Goal: Task Accomplishment & Management: Manage account settings

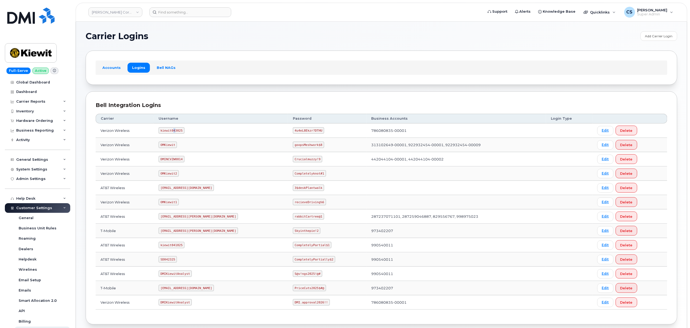
click at [178, 133] on code "kiewit043025" at bounding box center [172, 130] width 26 height 6
copy code "kiewit043025"
drag, startPoint x: 295, startPoint y: 132, endPoint x: 271, endPoint y: 132, distance: 24.1
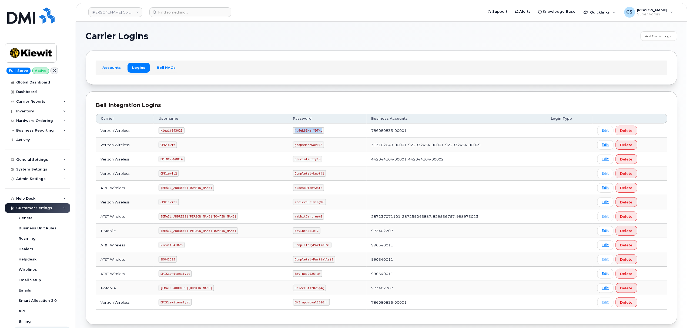
click at [293, 132] on code "4u4eL8Ekzr?DTHU" at bounding box center [308, 130] width 31 height 6
copy code "4u4eL8Ekzr?DTHU"
click at [181, 129] on code "kiewit043025" at bounding box center [172, 130] width 26 height 6
copy code "kiewit043025"
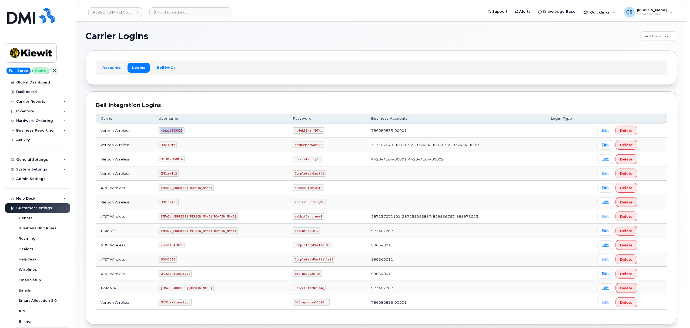
copy code "kiewit043025"
drag, startPoint x: 295, startPoint y: 132, endPoint x: 271, endPoint y: 131, distance: 24.3
click at [293, 131] on code "4u4eL8Ekzr?DTHU" at bounding box center [308, 130] width 31 height 6
copy code "4u4eL8Ekzr?DTHU"
click at [177, 132] on code "kiewit043025" at bounding box center [172, 130] width 26 height 6
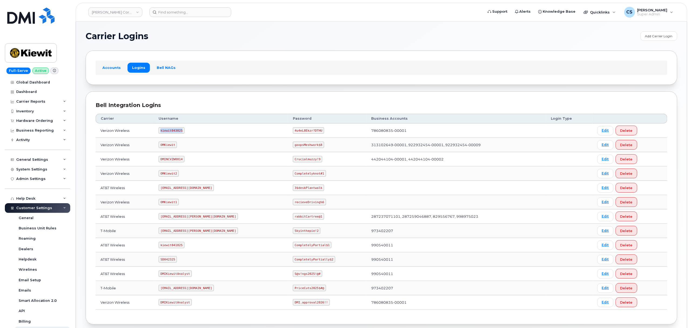
click at [177, 132] on code "kiewit043025" at bounding box center [172, 130] width 26 height 6
copy code "kiewit043025"
drag, startPoint x: 295, startPoint y: 131, endPoint x: 269, endPoint y: 131, distance: 25.1
click at [293, 131] on code "4u4eL8Ekzr?DTHU" at bounding box center [308, 130] width 31 height 6
copy code "4u4eL8Ekzr?DTHU"
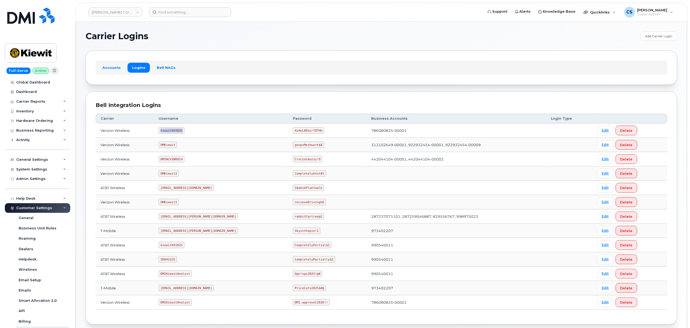
drag, startPoint x: 185, startPoint y: 132, endPoint x: 164, endPoint y: 132, distance: 21.4
click at [164, 132] on code "kiewit043025" at bounding box center [172, 130] width 26 height 6
copy code "kiewit043025"
drag, startPoint x: 295, startPoint y: 132, endPoint x: 269, endPoint y: 132, distance: 26.5
click at [293, 132] on code "4u4eL8Ekzr?DTHU" at bounding box center [308, 130] width 31 height 6
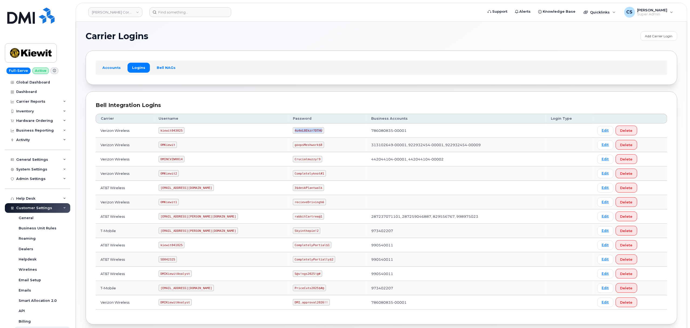
copy code "4u4eL8Ekzr?DTHU"
click at [181, 130] on code "kiewit043025" at bounding box center [172, 130] width 26 height 6
click at [182, 129] on code "kiewit043025" at bounding box center [172, 130] width 26 height 6
click at [178, 132] on code "kiewit043025" at bounding box center [172, 130] width 26 height 6
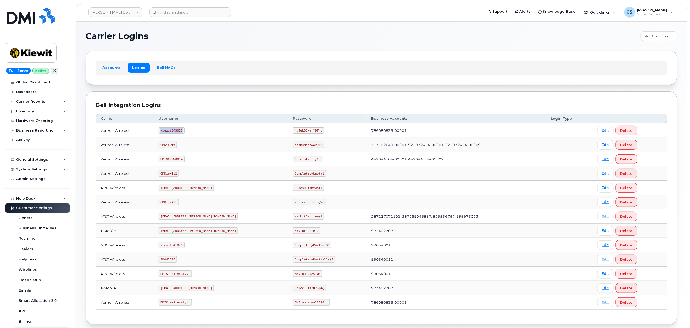
copy code "kiewit043025"
drag, startPoint x: 295, startPoint y: 132, endPoint x: 270, endPoint y: 132, distance: 25.1
click at [293, 132] on code "4u4eL8Ekzr?DTHU" at bounding box center [308, 130] width 31 height 6
click at [174, 262] on code "SD042325" at bounding box center [168, 259] width 18 height 6
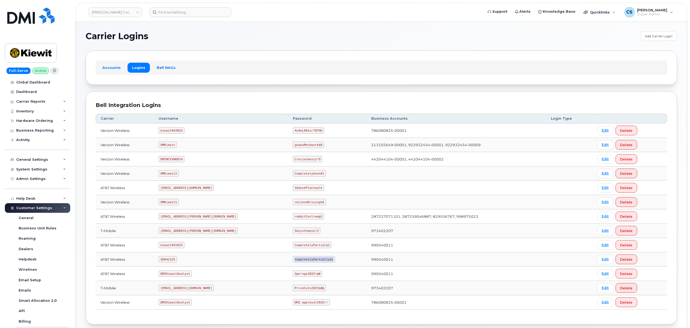
drag, startPoint x: 306, startPoint y: 262, endPoint x: 271, endPoint y: 262, distance: 35.7
click at [293, 262] on code "CompletelyPartially$2" at bounding box center [314, 259] width 42 height 6
click at [169, 131] on code "kiewit043025" at bounding box center [172, 130] width 26 height 6
click at [293, 132] on code "4u4eL8Ekzr?DTHU" at bounding box center [308, 130] width 31 height 6
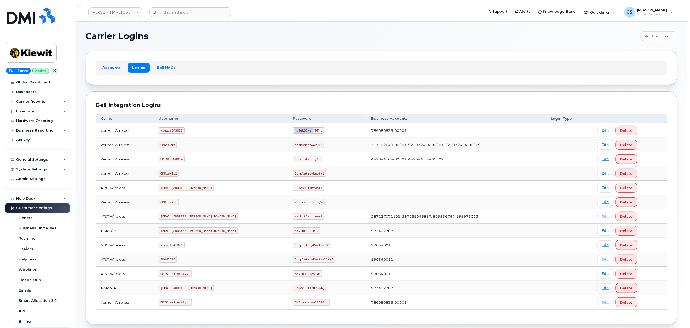
click at [293, 132] on code "4u4eL8Ekzr?DTHU" at bounding box center [308, 130] width 31 height 6
drag, startPoint x: 295, startPoint y: 132, endPoint x: 263, endPoint y: 130, distance: 31.9
click at [288, 130] on td "4u4eL8Ekzr?DTHU" at bounding box center [327, 131] width 79 height 14
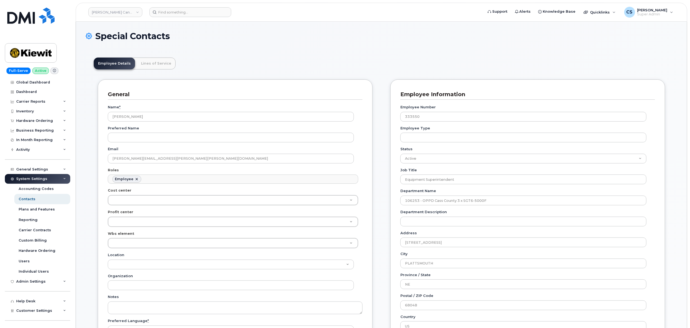
scroll to position [16, 0]
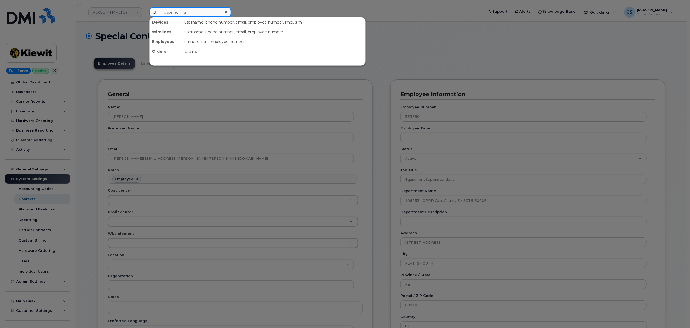
click at [195, 8] on input at bounding box center [190, 12] width 82 height 10
paste input "5189486447"
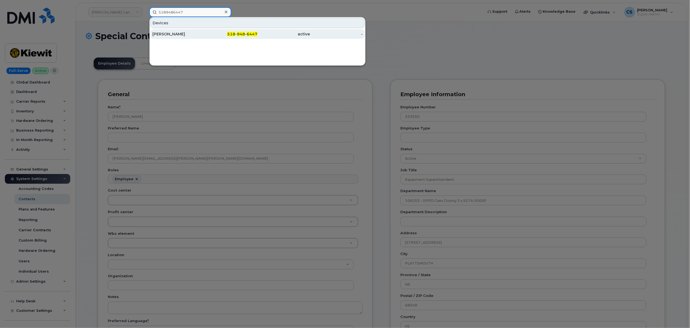
type input "5189486447"
click at [253, 34] on span "6447" at bounding box center [252, 34] width 11 height 5
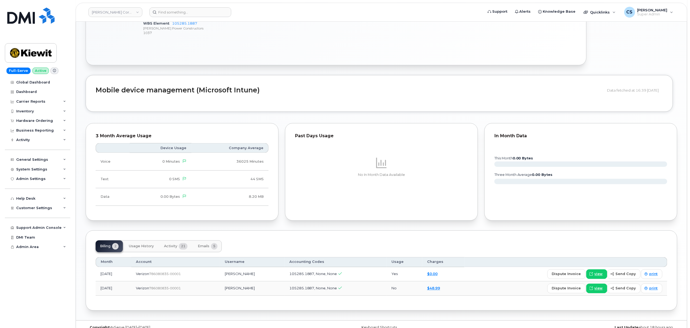
scroll to position [359, 0]
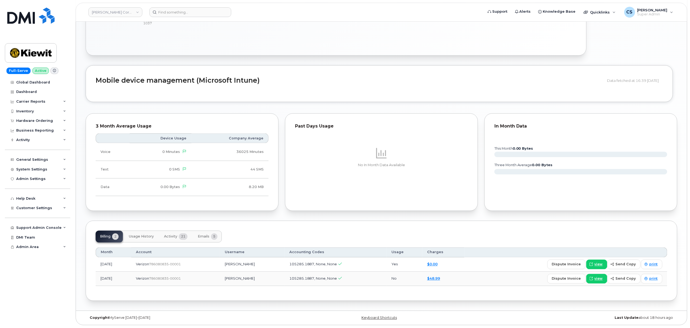
click at [171, 235] on span "Activity" at bounding box center [170, 237] width 13 height 4
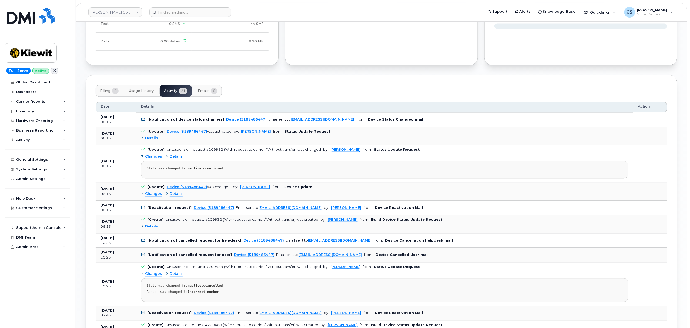
scroll to position [503, 0]
click at [154, 196] on span "Changes" at bounding box center [153, 193] width 17 height 5
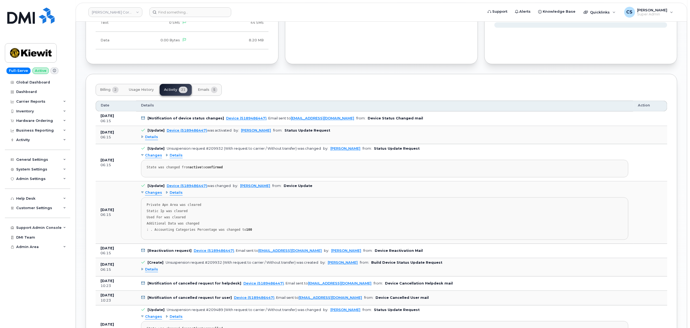
click at [172, 196] on span "Details" at bounding box center [176, 193] width 13 height 5
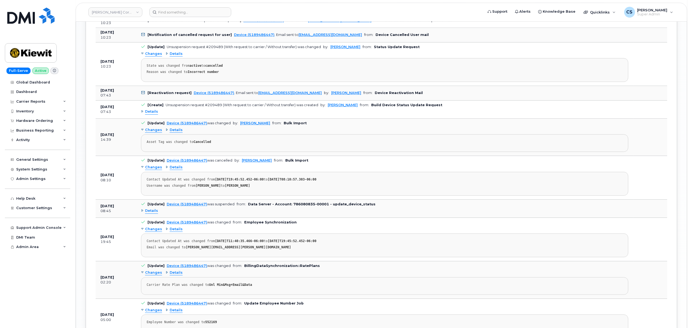
scroll to position [791, 0]
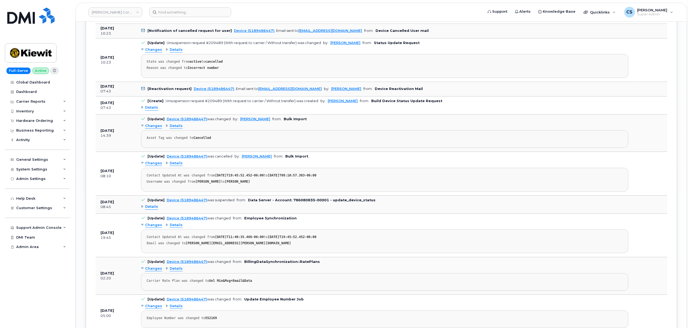
drag, startPoint x: 121, startPoint y: 146, endPoint x: 179, endPoint y: 190, distance: 72.5
click at [163, 181] on tbody "Oct 15, 2025 06:15 [Notification of device status changes] Device (5189486447) …" at bounding box center [382, 142] width 572 height 639
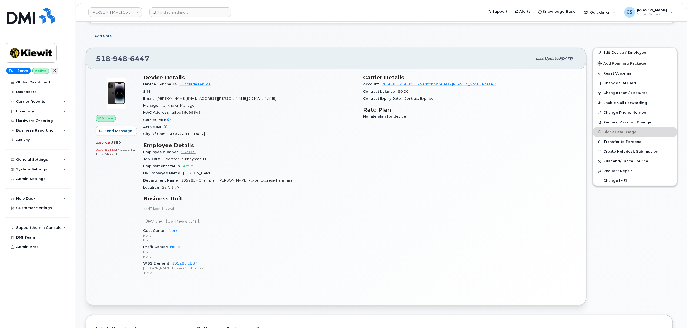
scroll to position [0, 0]
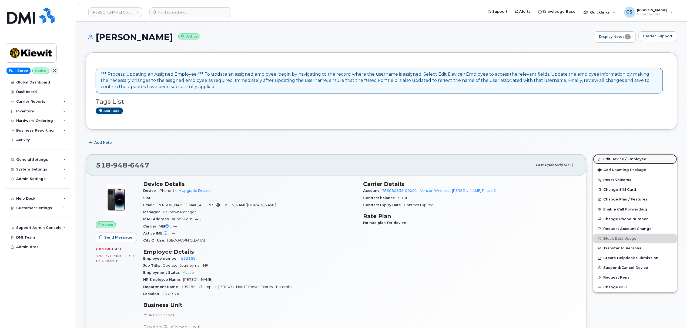
click at [603, 160] on link "Edit Device / Employee" at bounding box center [636, 159] width 84 height 10
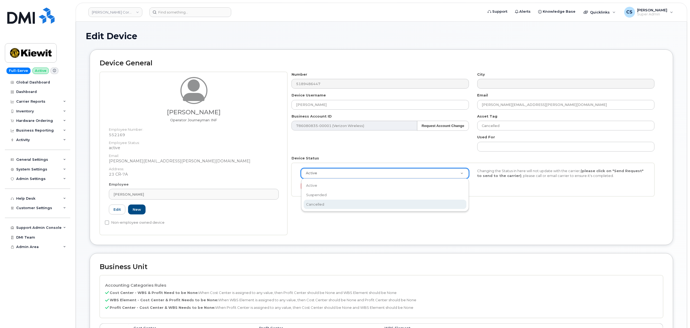
scroll to position [0, 2]
select select "cancelled"
drag, startPoint x: 379, startPoint y: 231, endPoint x: 404, endPoint y: 224, distance: 25.8
click at [378, 231] on div "Number 5189486447 City Device Username JACOB BERG Email LARRY.PALMATIERII@KIEWI…" at bounding box center [476, 153] width 376 height 163
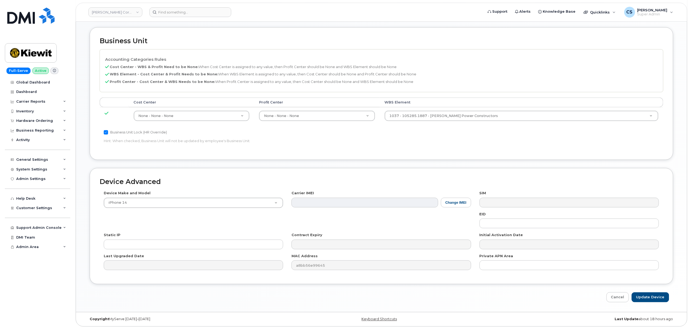
scroll to position [229, 0]
click at [655, 300] on input "Update Device" at bounding box center [651, 296] width 38 height 10
type input "Saving..."
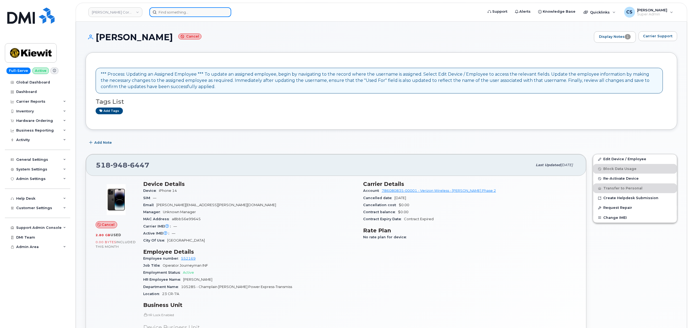
click at [175, 13] on input at bounding box center [190, 12] width 82 height 10
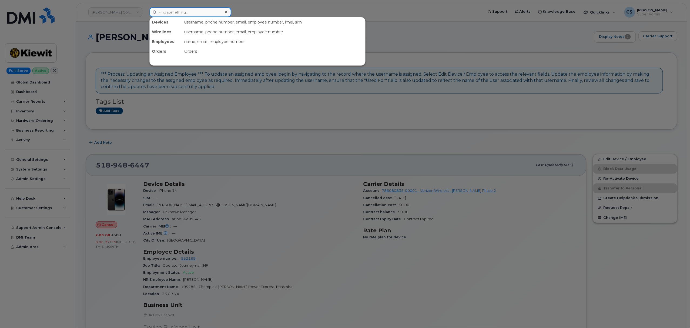
paste input "8177165665"
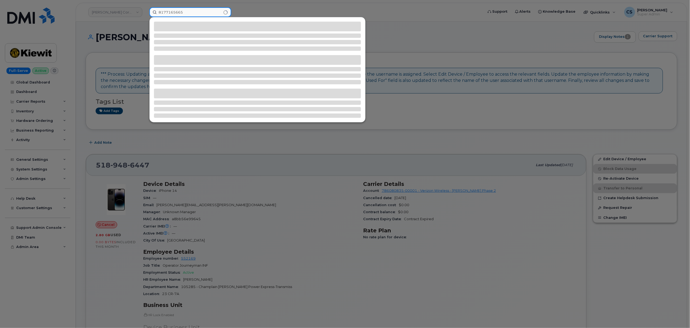
type input "8177165665"
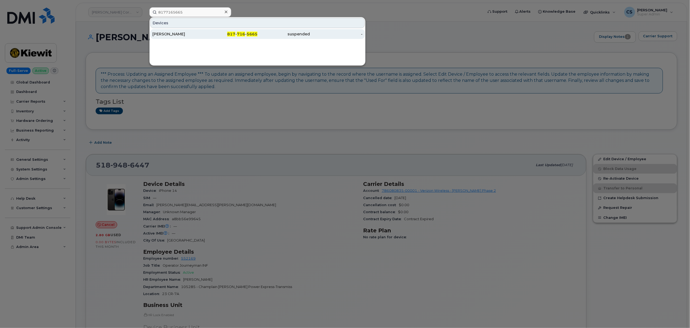
click at [222, 36] on div "817 - 716 - 5665" at bounding box center [231, 33] width 53 height 5
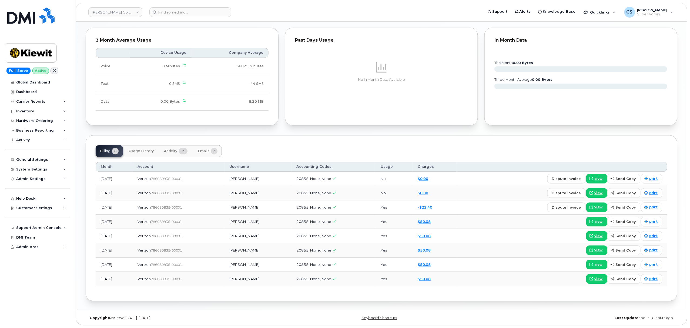
scroll to position [537, 0]
click at [179, 148] on button "Activity 19" at bounding box center [176, 151] width 32 height 12
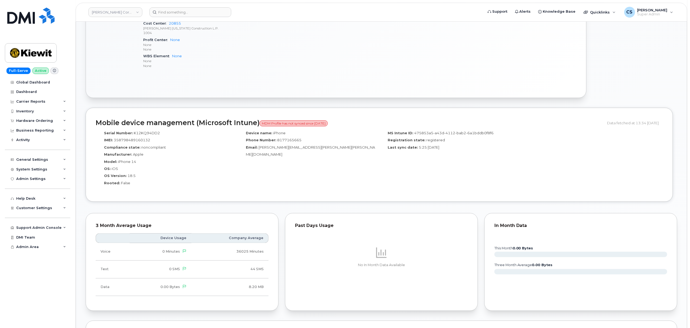
scroll to position [360, 0]
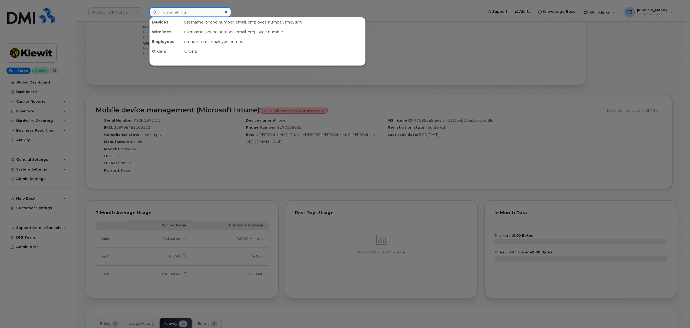
click at [187, 12] on input at bounding box center [190, 12] width 82 height 10
paste input "302683"
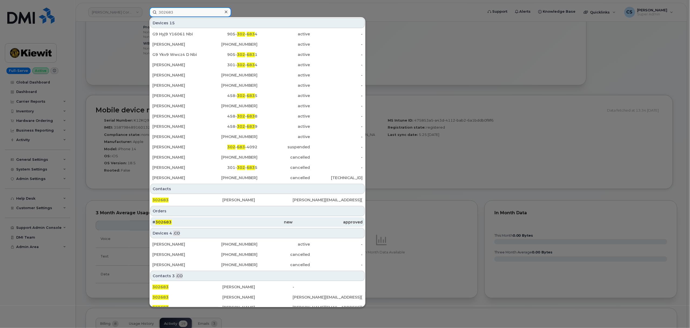
type input "302683"
click at [168, 223] on span "302683" at bounding box center [163, 222] width 16 height 5
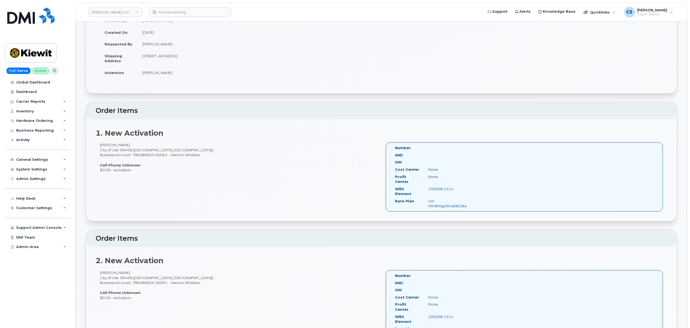
scroll to position [108, 0]
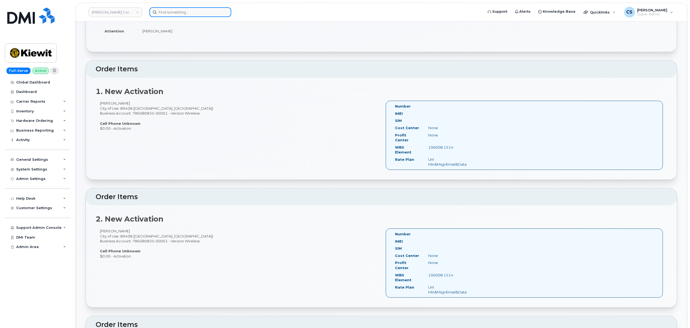
click at [195, 12] on input at bounding box center [190, 12] width 82 height 10
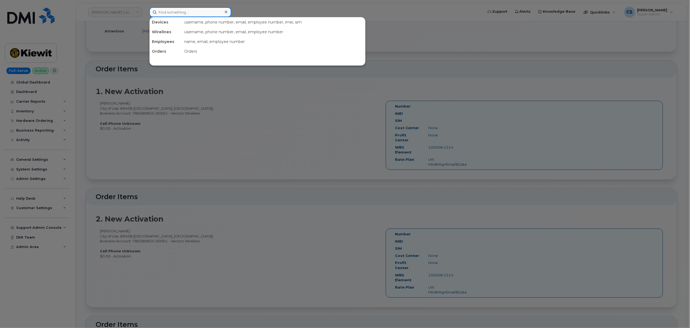
paste input "8177165665"
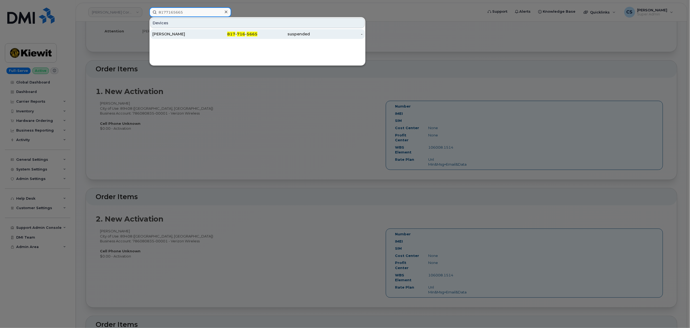
type input "8177165665"
click at [234, 34] on span "817" at bounding box center [231, 34] width 8 height 5
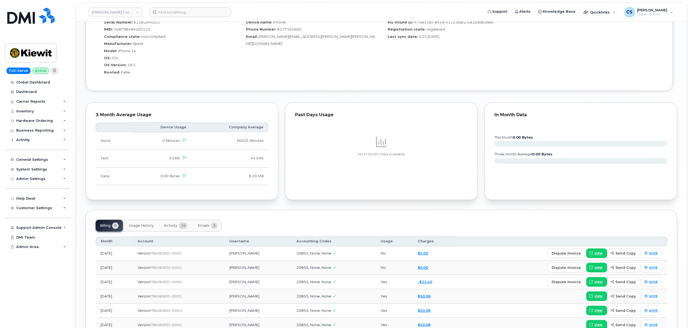
scroll to position [468, 0]
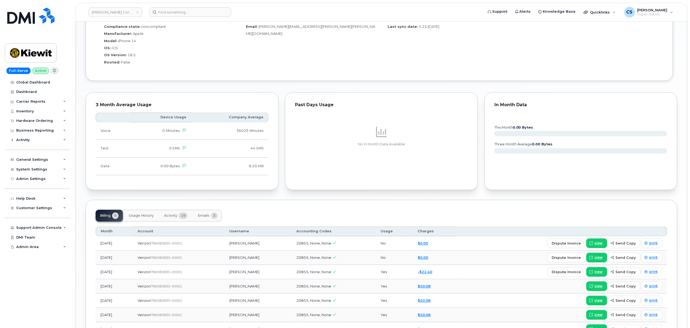
click at [171, 218] on span "Activity" at bounding box center [170, 216] width 13 height 4
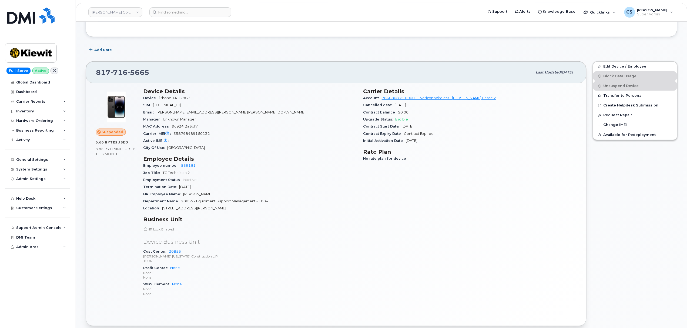
scroll to position [36, 0]
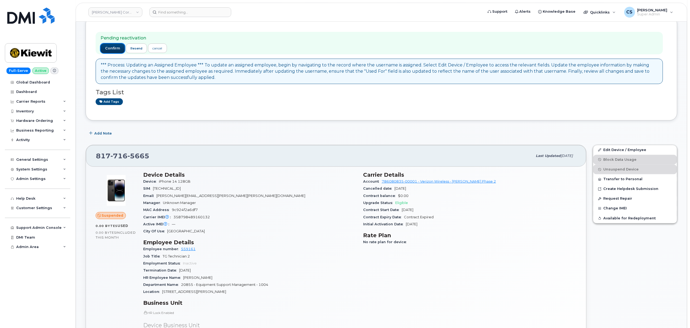
click at [110, 46] on span "confirm" at bounding box center [112, 48] width 15 height 5
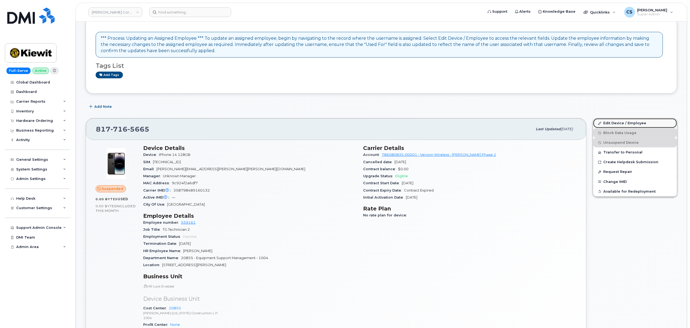
click at [619, 122] on link "Edit Device / Employee" at bounding box center [636, 123] width 84 height 10
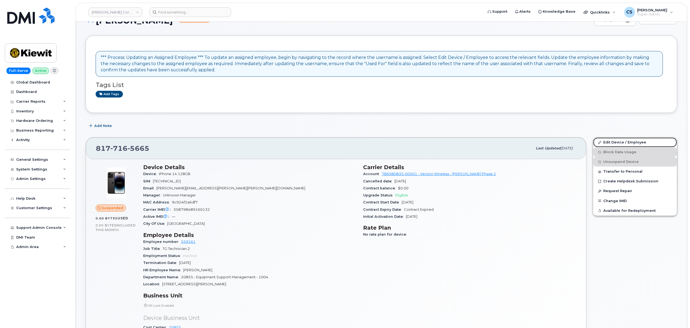
scroll to position [0, 0]
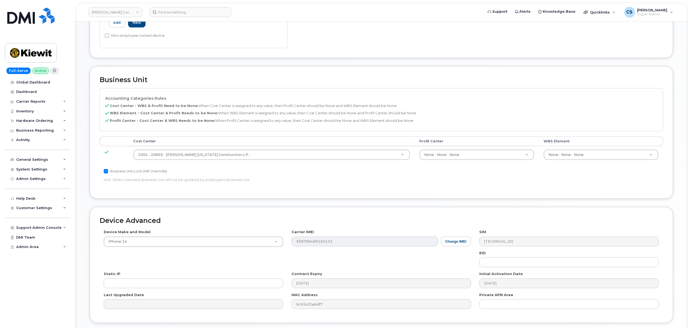
scroll to position [229, 0]
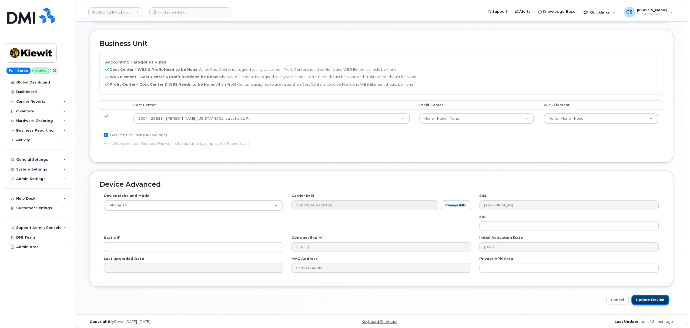
click at [653, 295] on input "Update Device" at bounding box center [651, 300] width 38 height 10
type input "Saving..."
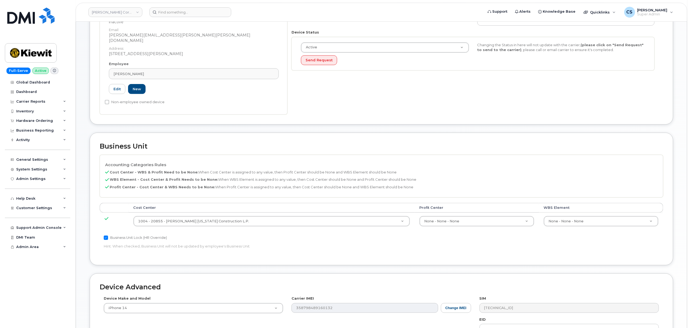
scroll to position [85, 0]
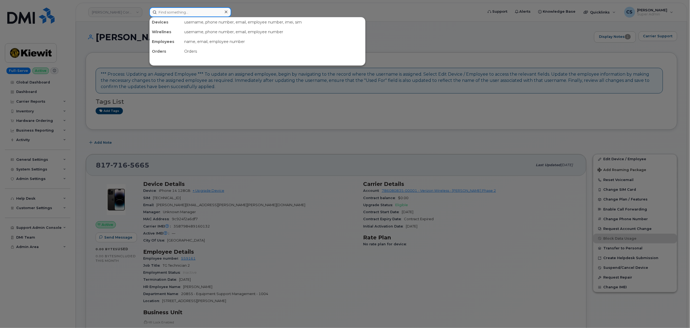
click at [186, 12] on input at bounding box center [190, 12] width 82 height 10
paste input "(839) 273-1957"
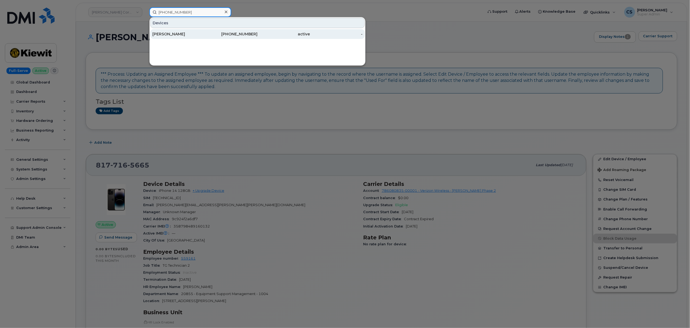
type input "(839) 273-1957"
click at [243, 36] on div "839-273-1957" at bounding box center [231, 33] width 53 height 5
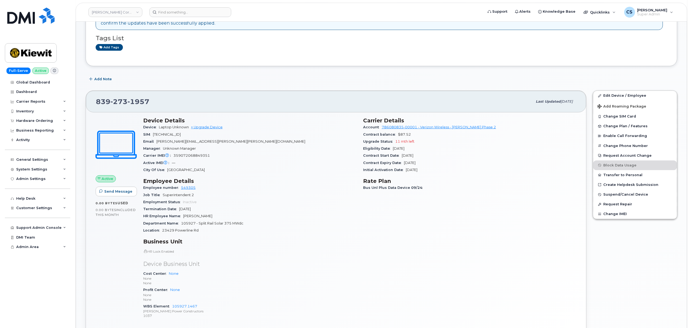
scroll to position [108, 0]
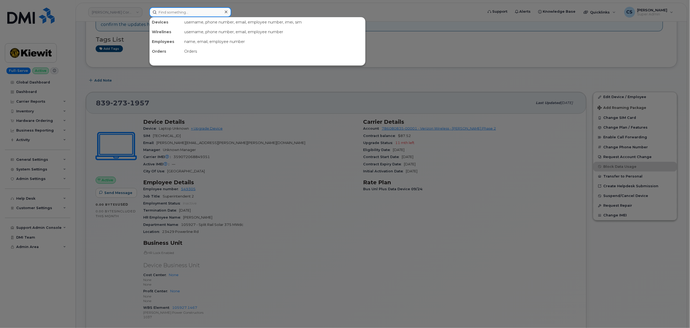
click at [189, 11] on input at bounding box center [190, 12] width 82 height 10
paste input "303342"
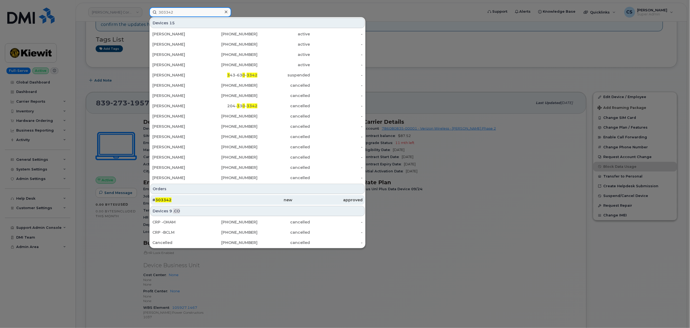
type input "303342"
click at [167, 200] on span "303342" at bounding box center [163, 200] width 16 height 5
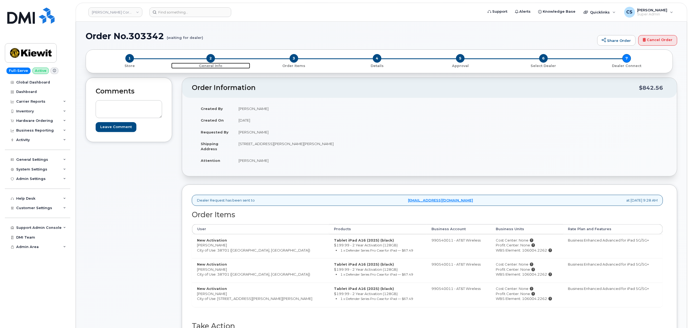
click at [210, 59] on span "2" at bounding box center [210, 58] width 9 height 9
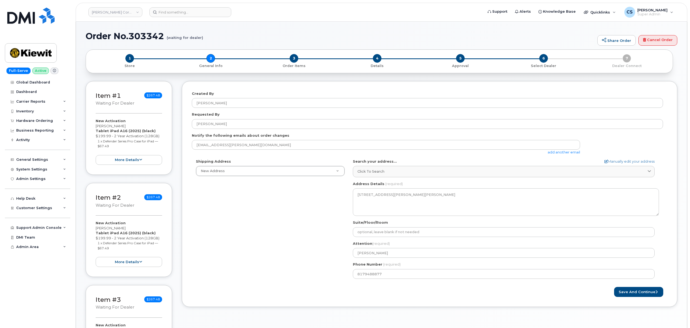
select select
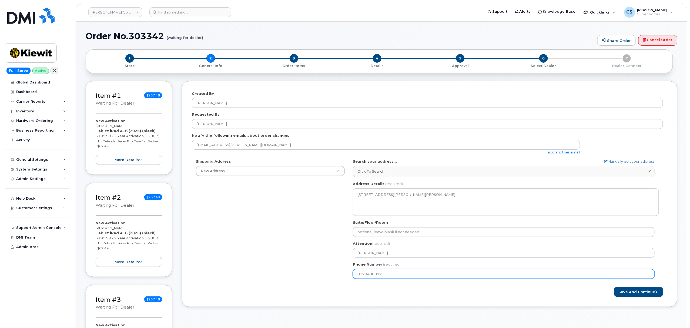
click at [364, 274] on input "8179488877" at bounding box center [504, 274] width 302 height 10
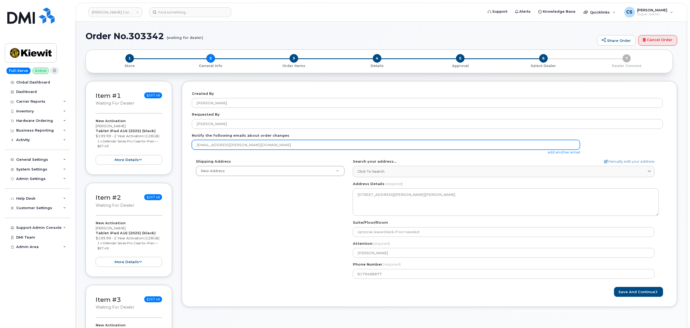
click at [214, 144] on input "ANGEL.ORTIZ2@KIEWIT.COM" at bounding box center [386, 145] width 388 height 10
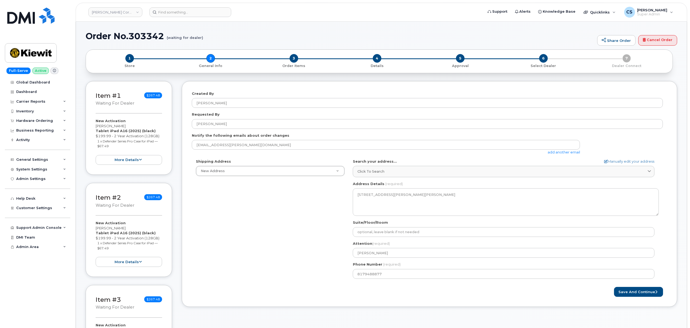
click at [141, 36] on h1 "Order No.303342 (waiting for dealer)" at bounding box center [340, 35] width 509 height 9
copy h1 "303342"
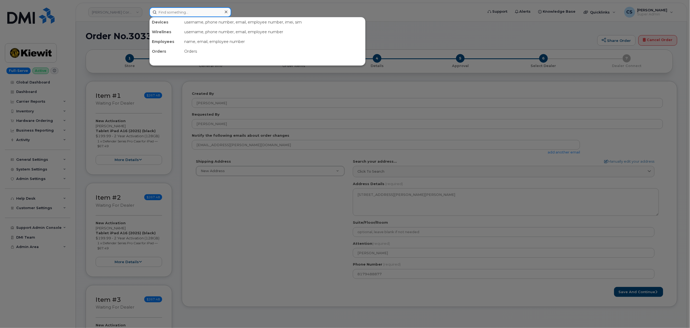
click at [175, 12] on input at bounding box center [190, 12] width 82 height 10
paste input "303342"
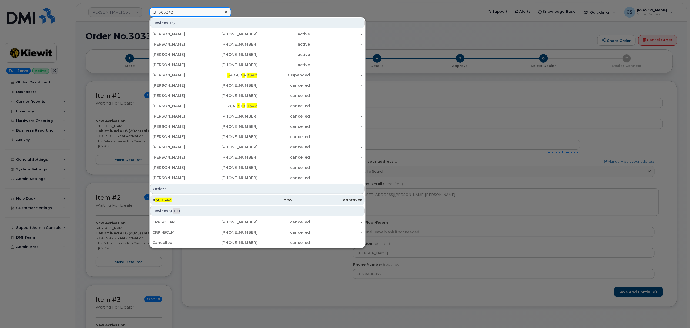
type input "303342"
click at [158, 198] on div "# 303342" at bounding box center [187, 199] width 70 height 5
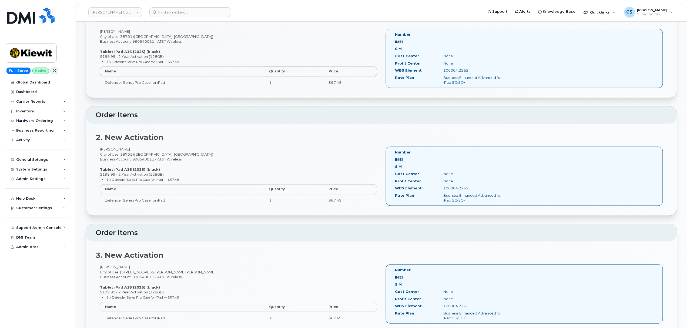
scroll to position [144, 0]
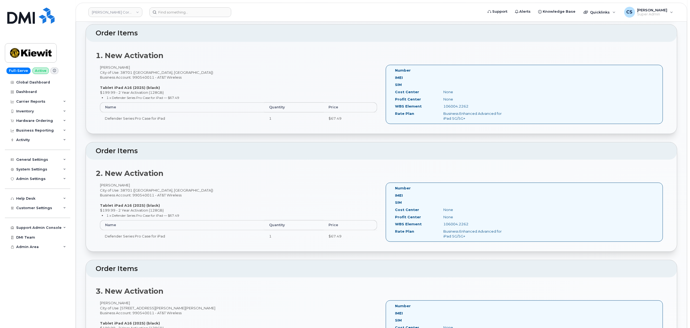
drag, startPoint x: 125, startPoint y: 67, endPoint x: 99, endPoint y: 66, distance: 26.2
click at [99, 66] on div "Javier Botello City of Use: 38701 (Greenville, MS) Business Account: 990540011 …" at bounding box center [239, 97] width 286 height 64
copy div "Javier Botello"
click at [103, 184] on div "Angel Ortiz City of Use: 38701 (Greenville, MS) Business Account: 990540011 - A…" at bounding box center [239, 215] width 286 height 64
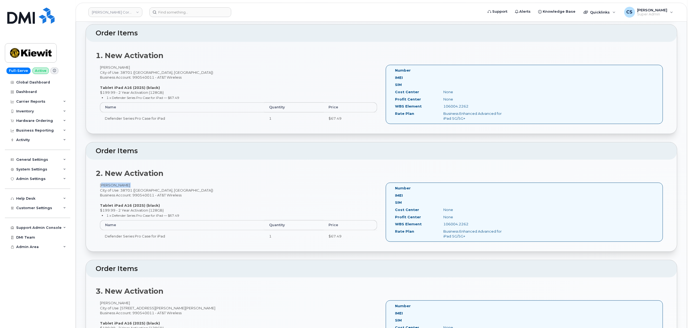
click at [103, 184] on div "Angel Ortiz City of Use: 38701 (Greenville, MS) Business Account: 990540011 - A…" at bounding box center [239, 215] width 286 height 64
copy div "Angel Ortiz"
drag, startPoint x: 123, startPoint y: 303, endPoint x: 100, endPoint y: 304, distance: 23.3
click at [100, 304] on div "Justin Clark City of Use: 221 Stokes King Road Business Account: 990540011 - AT…" at bounding box center [239, 333] width 286 height 64
copy div "Justin Clark"
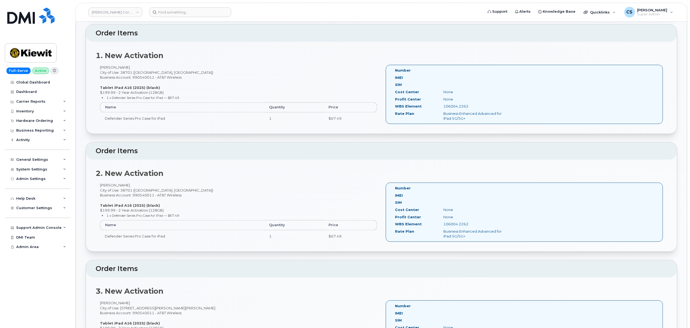
click at [462, 107] on div "106004.2262" at bounding box center [474, 106] width 68 height 5
copy div "106004.2262"
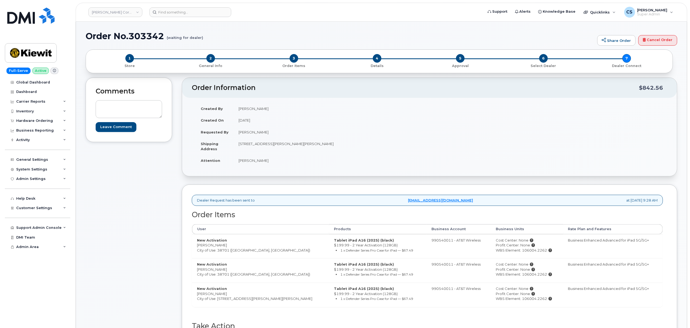
scroll to position [180, 0]
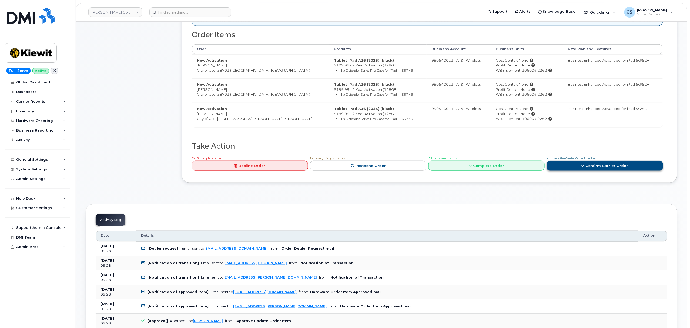
click at [591, 168] on link "Confirm Carrier Order" at bounding box center [605, 166] width 116 height 10
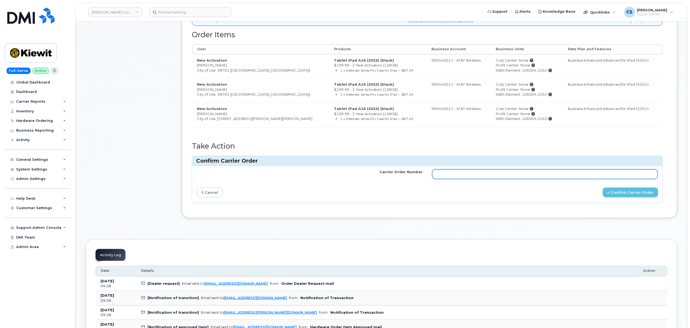
click at [511, 175] on input "Carrier Order Number" at bounding box center [545, 174] width 226 height 10
paste input "10-173356157773080"
type input "10-173356157773080"
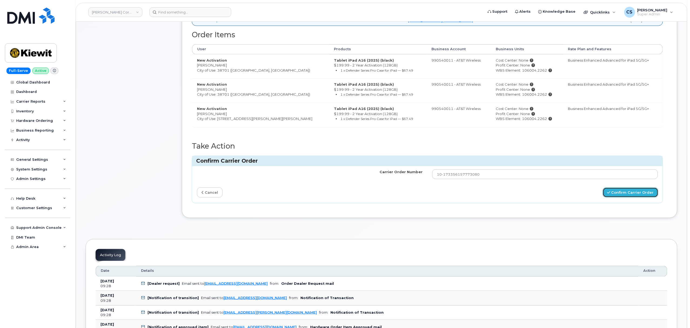
click at [622, 194] on button "Confirm Carrier Order" at bounding box center [631, 193] width 56 height 10
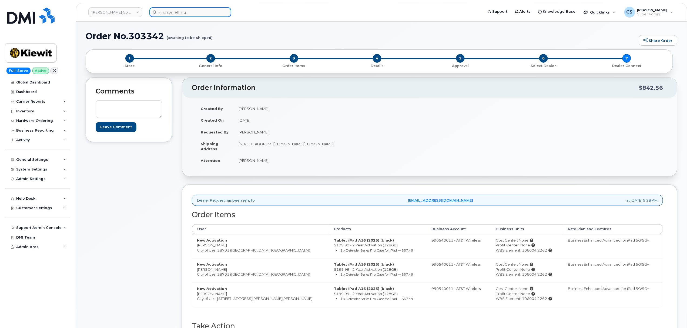
click at [210, 9] on input at bounding box center [190, 12] width 82 height 10
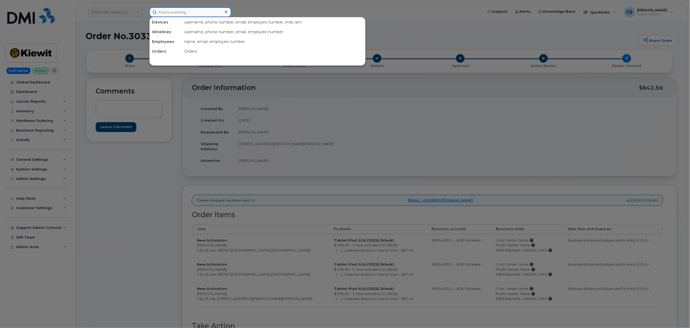
paste input "3072627738"
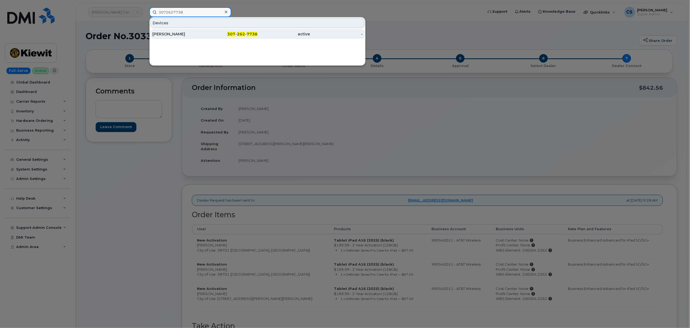
type input "3072627738"
click at [240, 34] on span "262" at bounding box center [241, 34] width 8 height 5
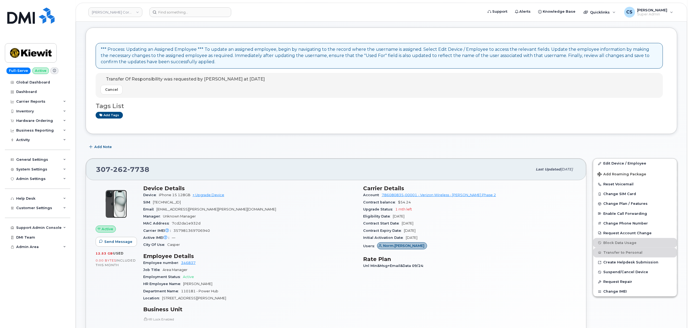
scroll to position [72, 0]
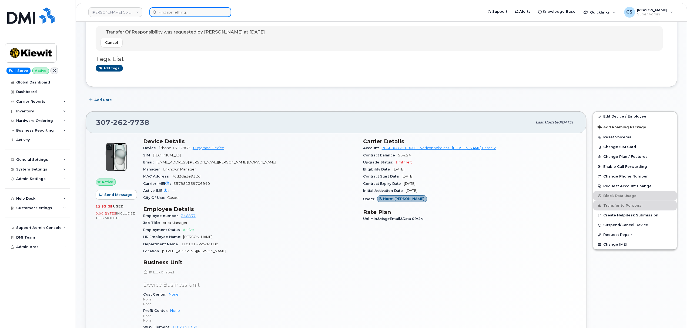
click at [183, 12] on input at bounding box center [190, 12] width 82 height 10
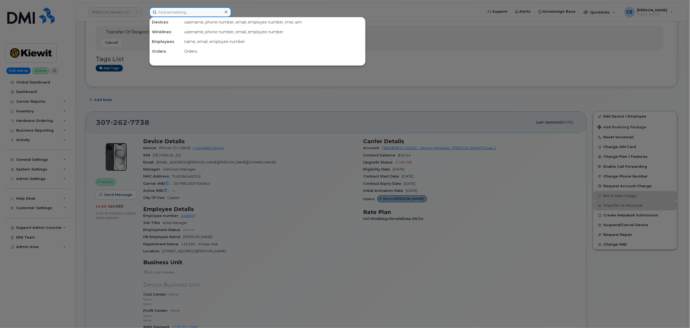
paste input "307.262.7738"
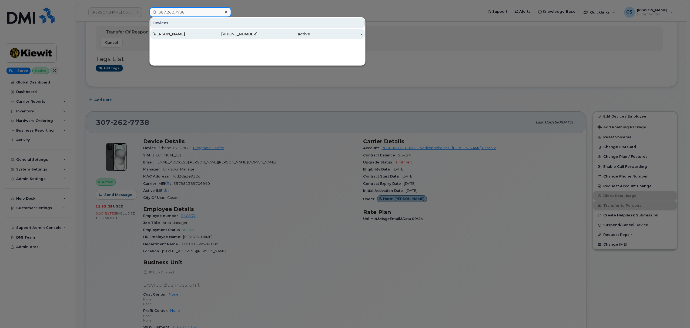
type input "307.262.7738"
click at [185, 34] on div "[PERSON_NAME]" at bounding box center [178, 33] width 53 height 5
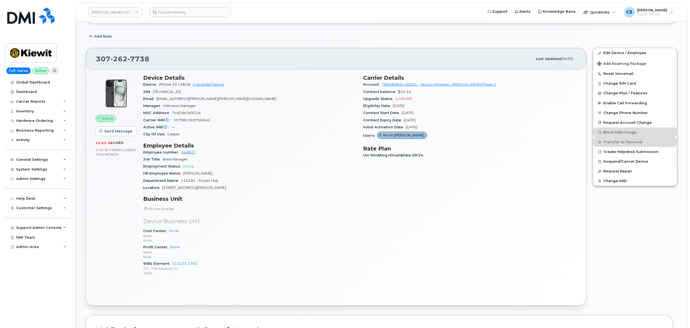
scroll to position [144, 0]
